Goal: Submit feedback/report problem

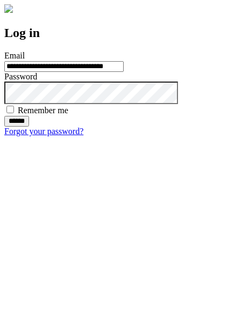
type input "**********"
click at [29, 127] on input "******" at bounding box center [16, 121] width 25 height 11
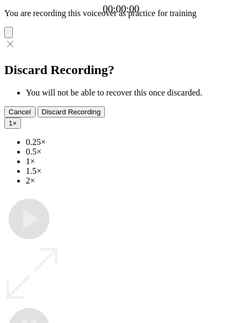
type input "**********"
